Goal: Information Seeking & Learning: Learn about a topic

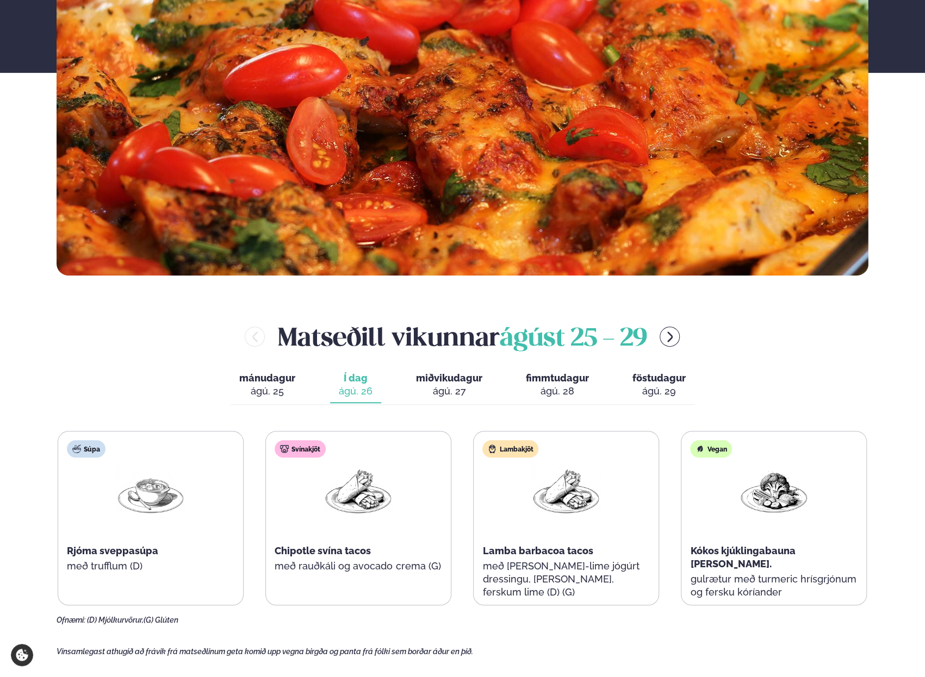
scroll to position [435, 0]
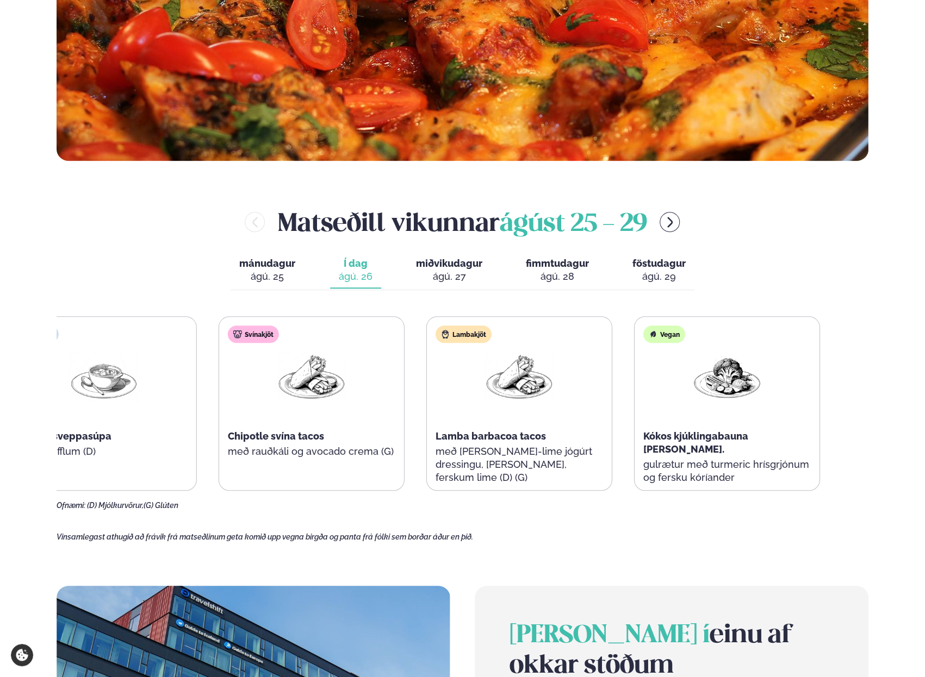
click at [298, 450] on p "með rauðkáli og avocado crema (G)" at bounding box center [311, 451] width 167 height 13
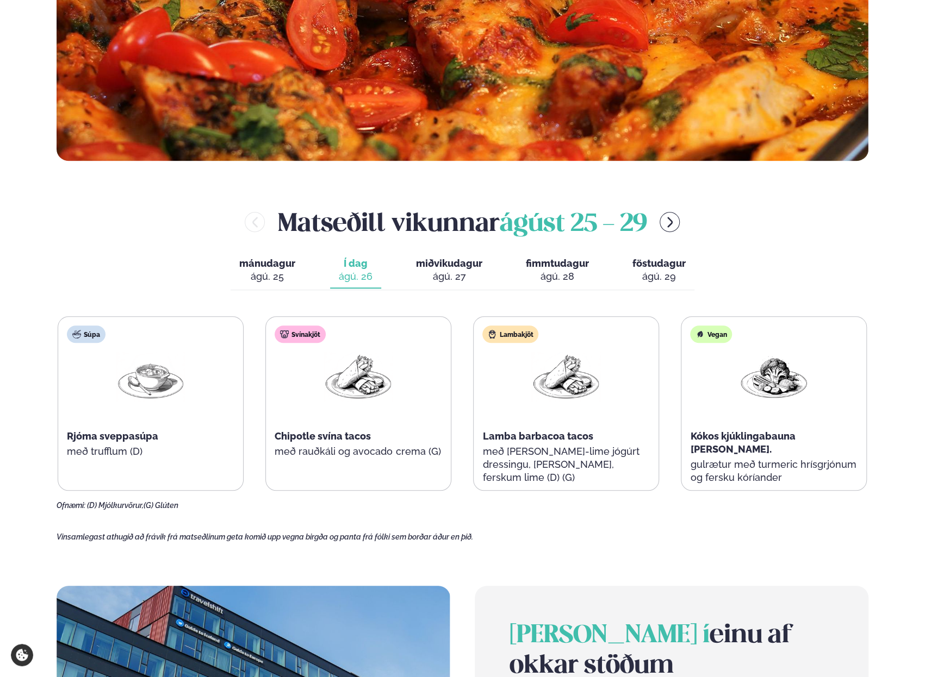
click at [298, 450] on p "með rauðkáli og avocado crema (G)" at bounding box center [358, 451] width 167 height 13
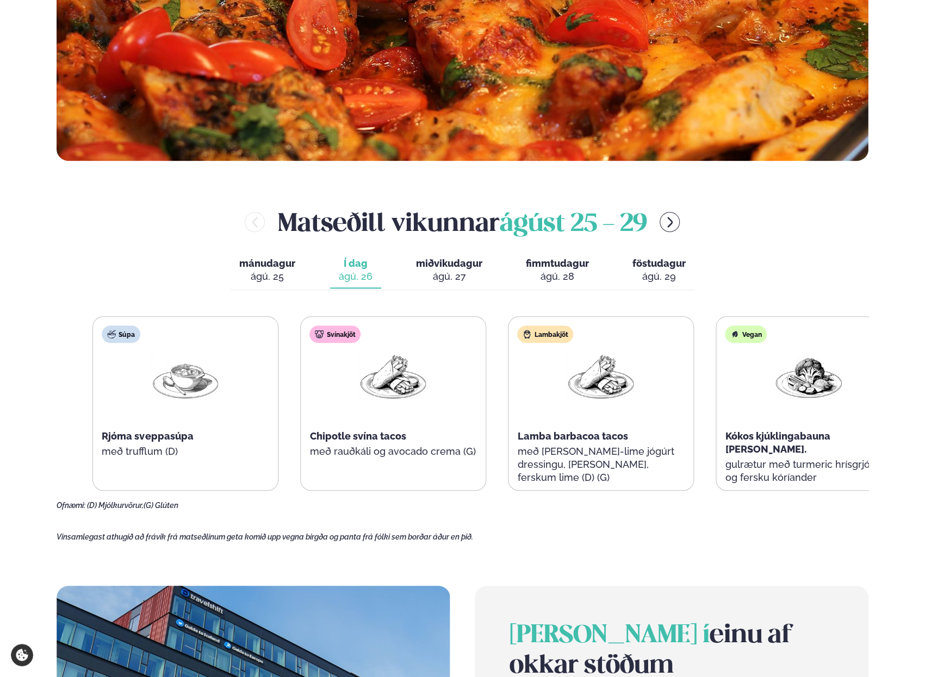
click at [372, 452] on p "með rauðkáli og avocado crema (G)" at bounding box center [392, 451] width 167 height 13
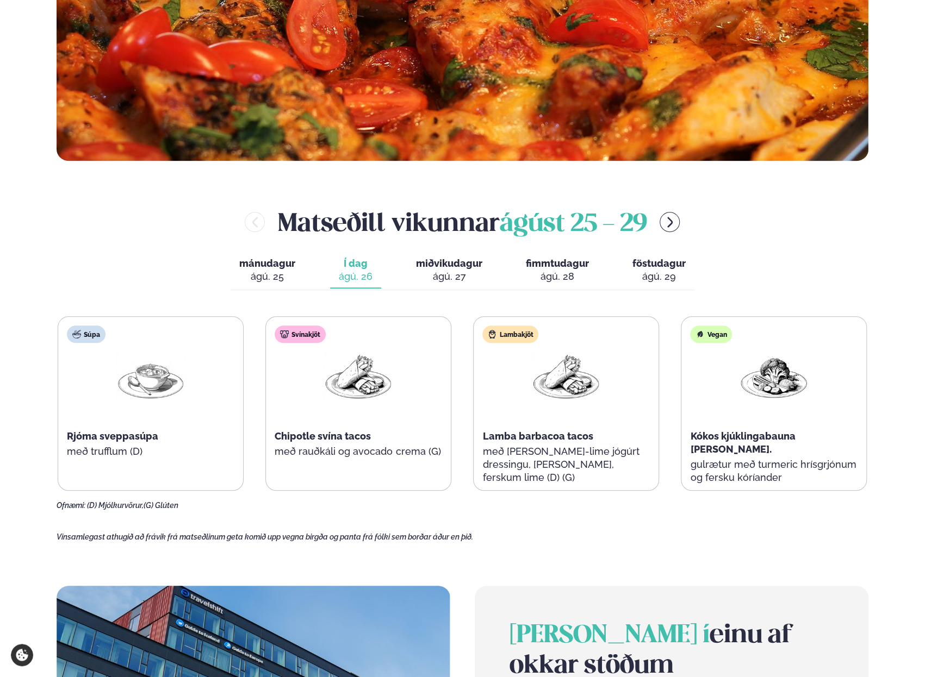
click at [289, 536] on span "Vinsamlegast athugið að frávik frá matseðlinum geta komið upp vegna birgða og p…" at bounding box center [265, 537] width 416 height 9
click at [431, 270] on div "ágú. 27" at bounding box center [449, 276] width 66 height 13
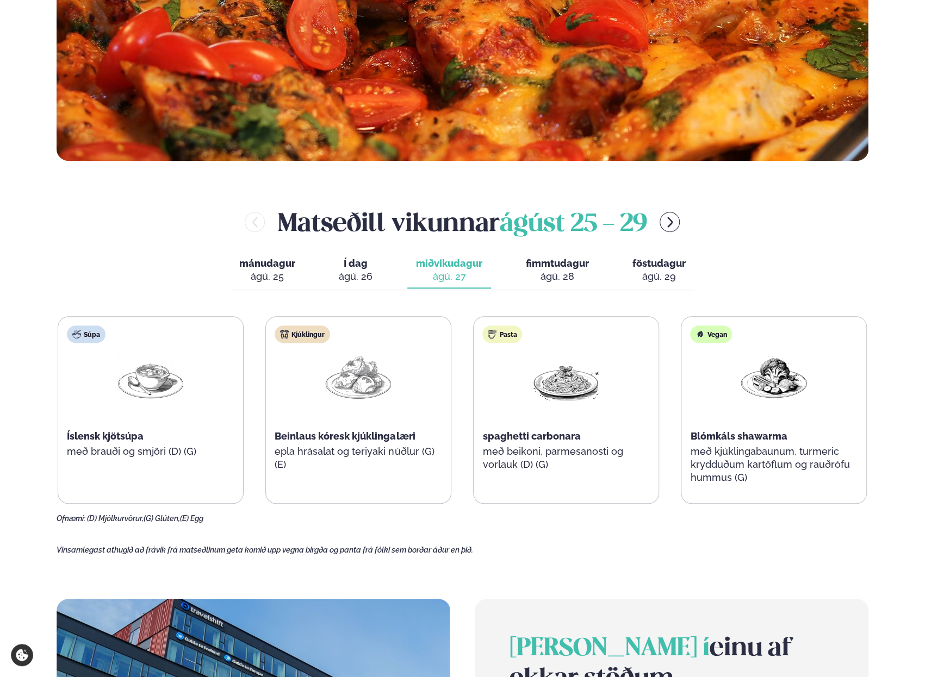
click at [537, 462] on div "Pasta spaghetti carbonara með beikoni, parmesanosti og vorlauk (D) (G)" at bounding box center [566, 404] width 185 height 174
click at [537, 462] on p "með beikoni, parmesanosti og vorlauk (D) (G)" at bounding box center [565, 458] width 167 height 26
click at [549, 271] on div "ágú. 28" at bounding box center [557, 276] width 63 height 13
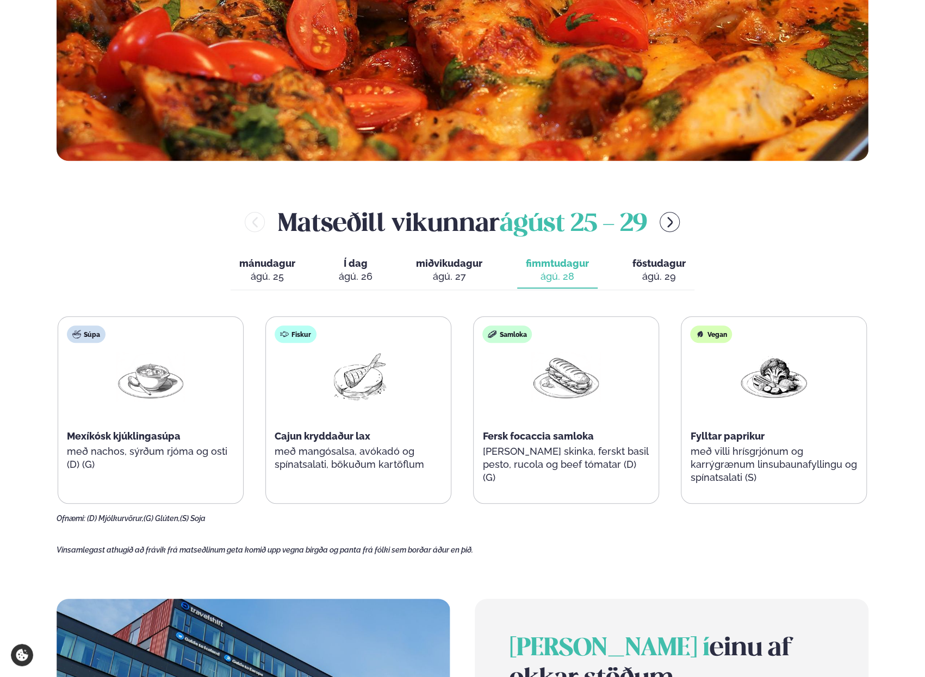
click at [658, 275] on div "ágú. 29" at bounding box center [658, 276] width 53 height 13
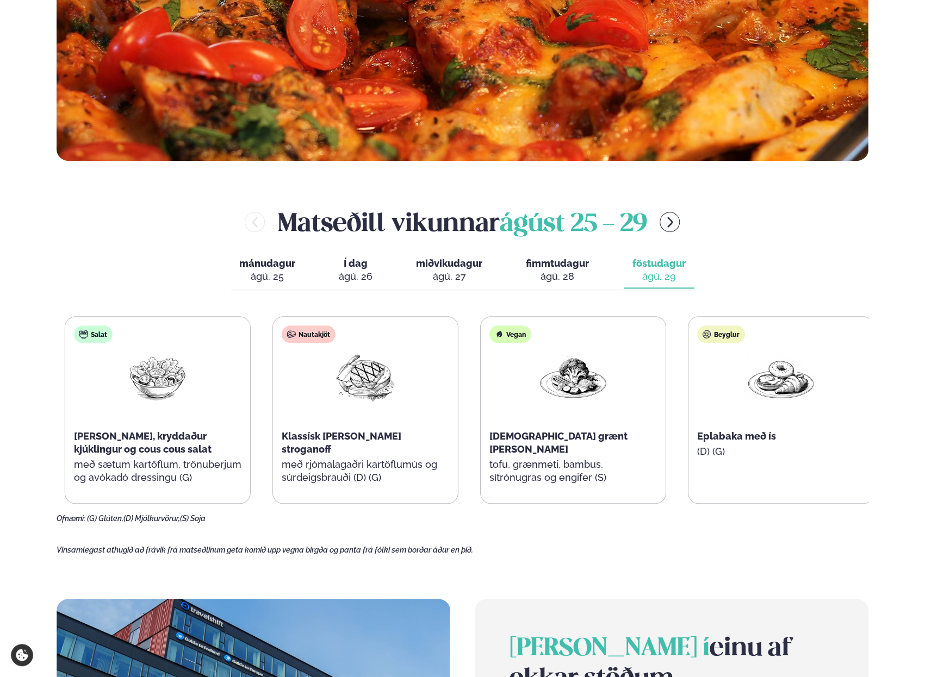
click at [342, 469] on p "með rjómalagaðri kartöflumús og súrdeigsbrauði (D) (G)" at bounding box center [365, 471] width 167 height 26
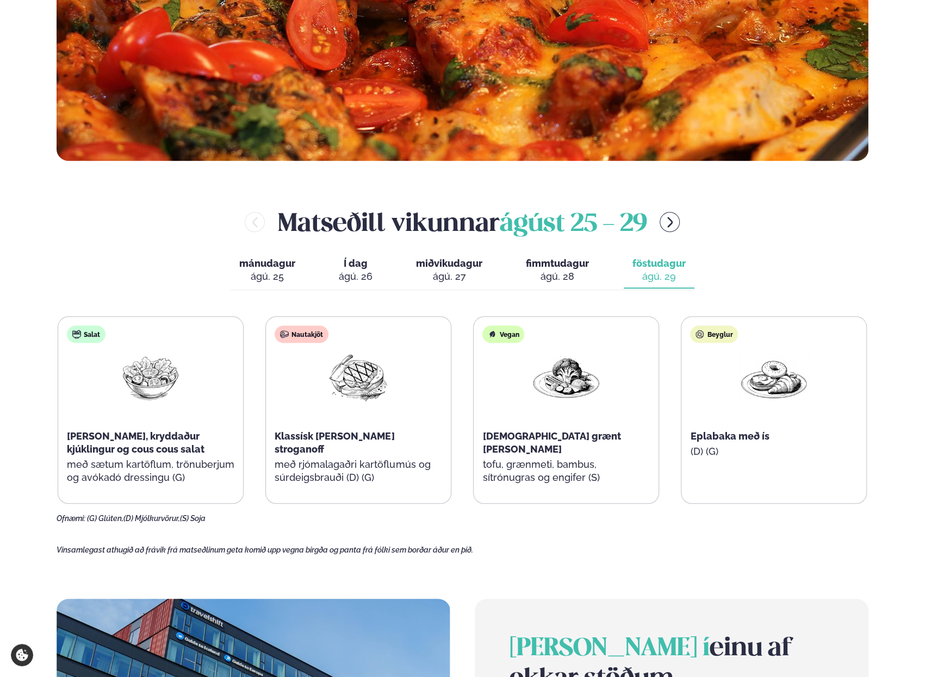
click at [331, 438] on div "Nautakjöt Klassísk [PERSON_NAME] stroganoff með rjómalagaðri kartöflumús og súr…" at bounding box center [358, 410] width 185 height 187
click at [331, 438] on span "Klassísk [PERSON_NAME] stroganoff" at bounding box center [335, 443] width 120 height 24
